Goal: Information Seeking & Learning: Learn about a topic

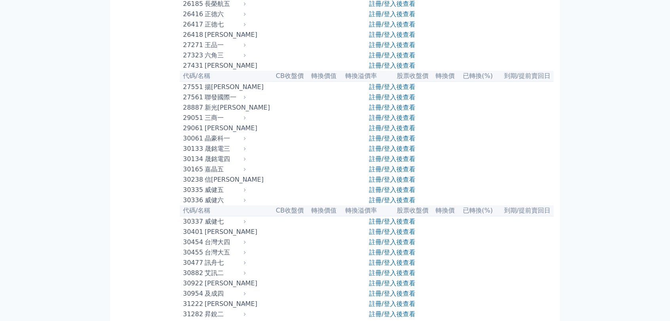
scroll to position [3947, 0]
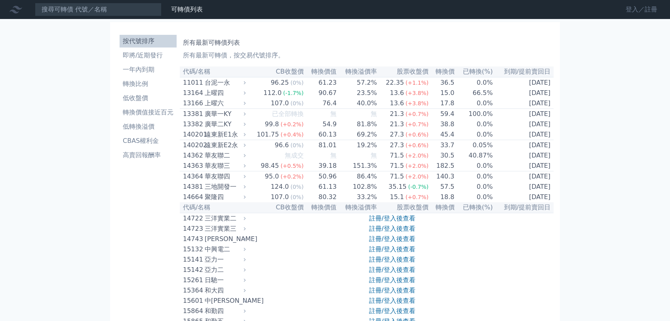
click at [626, 12] on link "登入／註冊" at bounding box center [641, 9] width 44 height 13
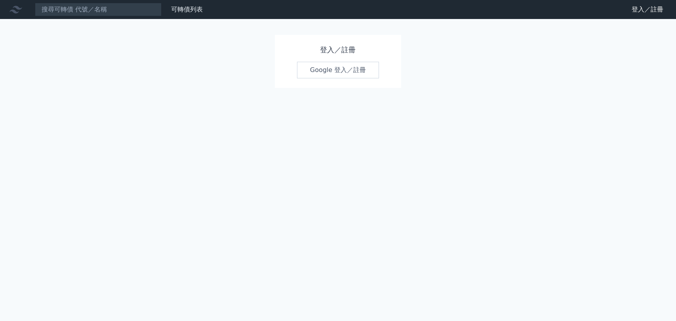
click at [334, 67] on link "Google 登入／註冊" at bounding box center [338, 70] width 82 height 17
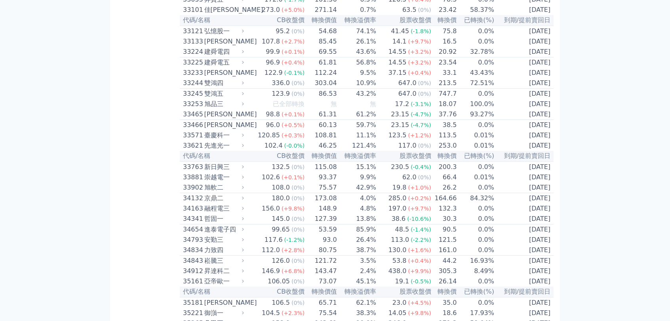
scroll to position [3980, 0]
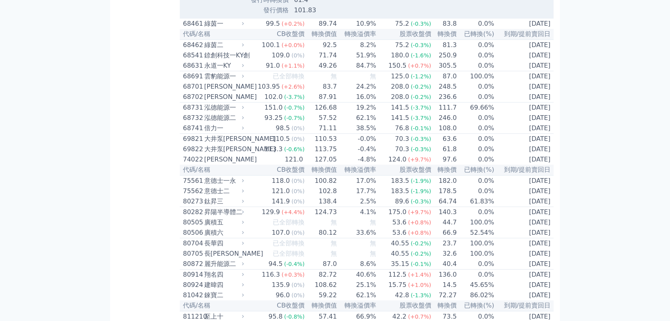
scroll to position [4215, 0]
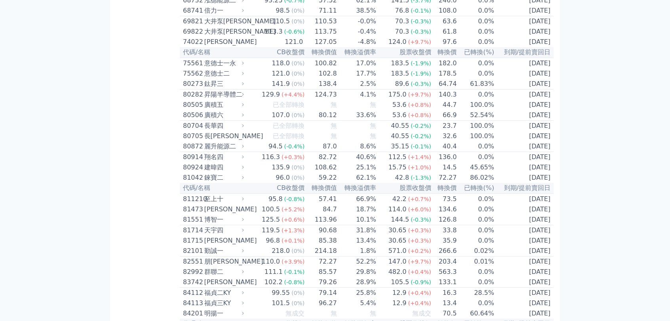
drag, startPoint x: 293, startPoint y: 169, endPoint x: 319, endPoint y: 169, distance: 26.9
drag, startPoint x: 295, startPoint y: 99, endPoint x: 367, endPoint y: 103, distance: 71.8
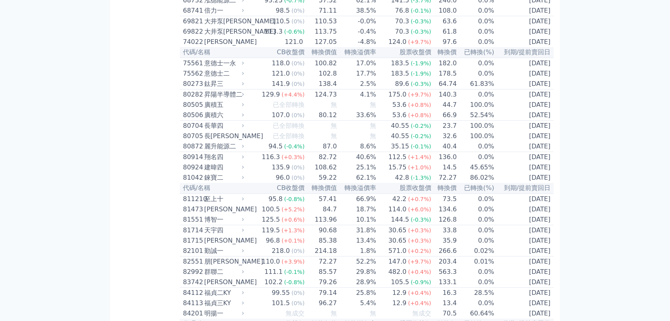
drag, startPoint x: 295, startPoint y: 151, endPoint x: 323, endPoint y: 157, distance: 28.7
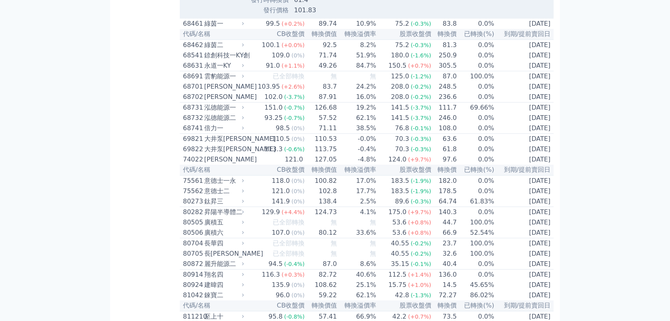
drag, startPoint x: 292, startPoint y: 226, endPoint x: 330, endPoint y: 226, distance: 38.0
drag, startPoint x: 289, startPoint y: 226, endPoint x: 339, endPoint y: 226, distance: 50.3
